Goal: Task Accomplishment & Management: Use online tool/utility

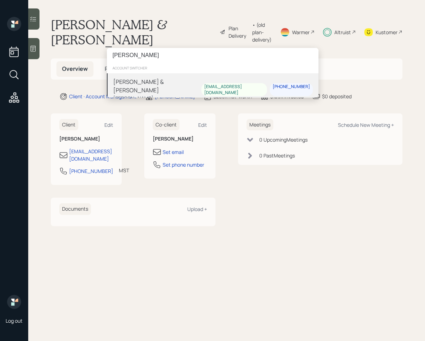
type input "[PERSON_NAME]"
click at [168, 94] on div "[PERSON_NAME]" at bounding box center [157, 97] width 88 height 7
